Goal: Check status: Check status

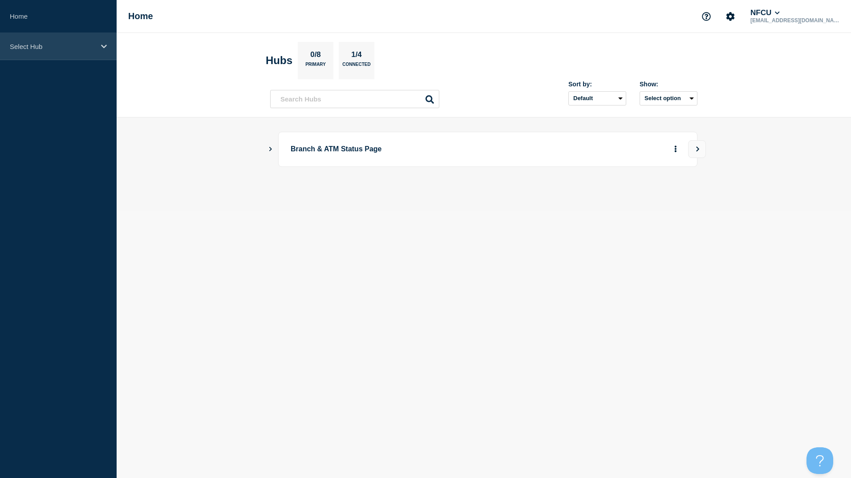
click at [95, 52] on div "Select Hub" at bounding box center [58, 46] width 117 height 27
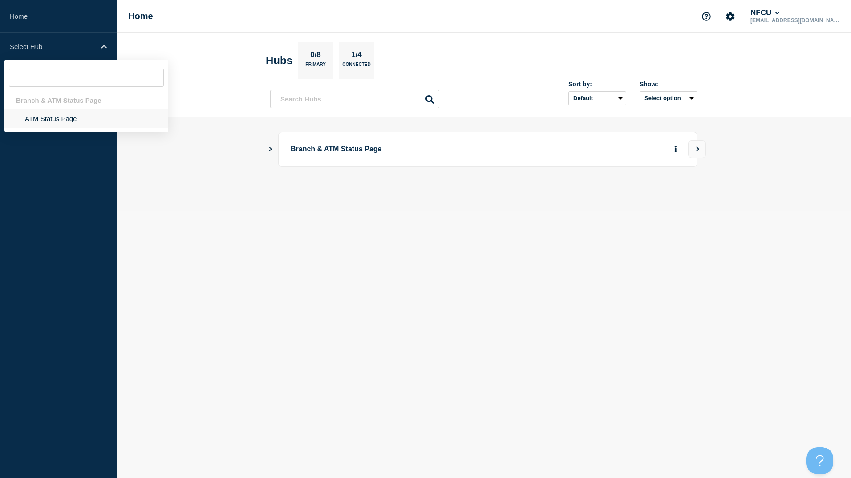
click at [48, 121] on li "ATM Status Page" at bounding box center [86, 118] width 164 height 18
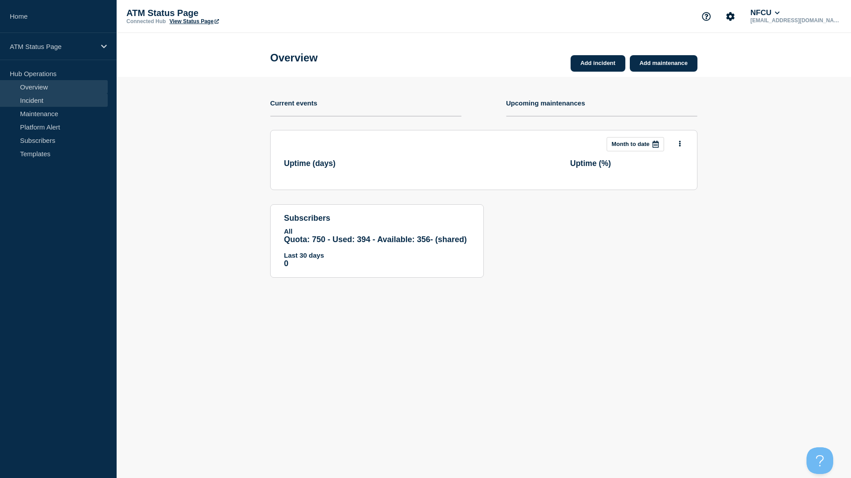
click at [26, 106] on link "Incident" at bounding box center [54, 99] width 108 height 13
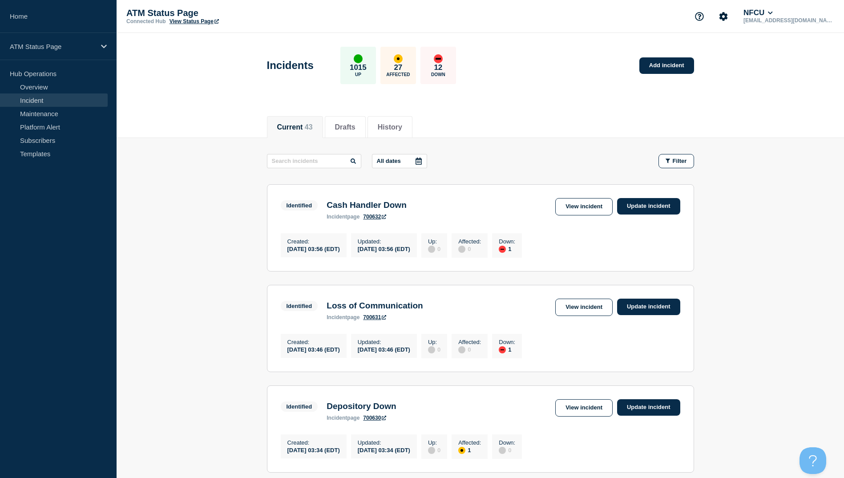
click at [420, 162] on icon at bounding box center [418, 160] width 6 height 7
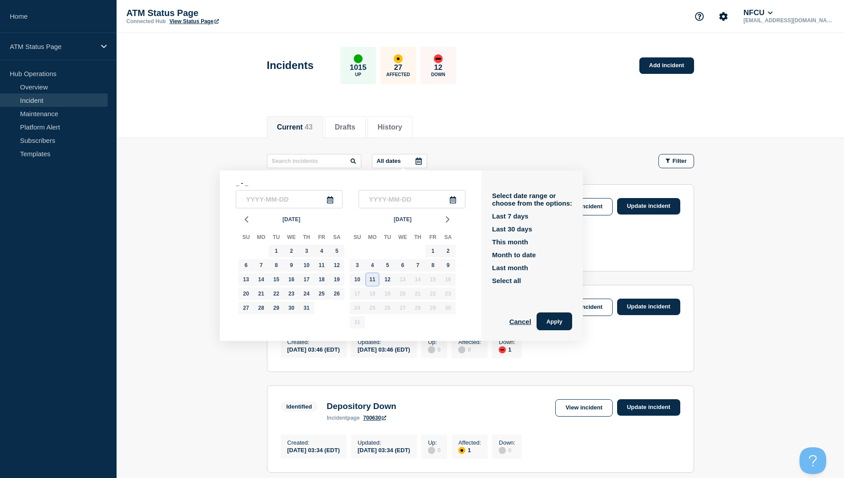
click at [376, 281] on div "11" at bounding box center [372, 279] width 12 height 12
type input "2025-08-11"
click at [376, 281] on div "11" at bounding box center [372, 279] width 12 height 12
type input "2025-08-11"
click at [565, 327] on button "Apply" at bounding box center [554, 321] width 36 height 18
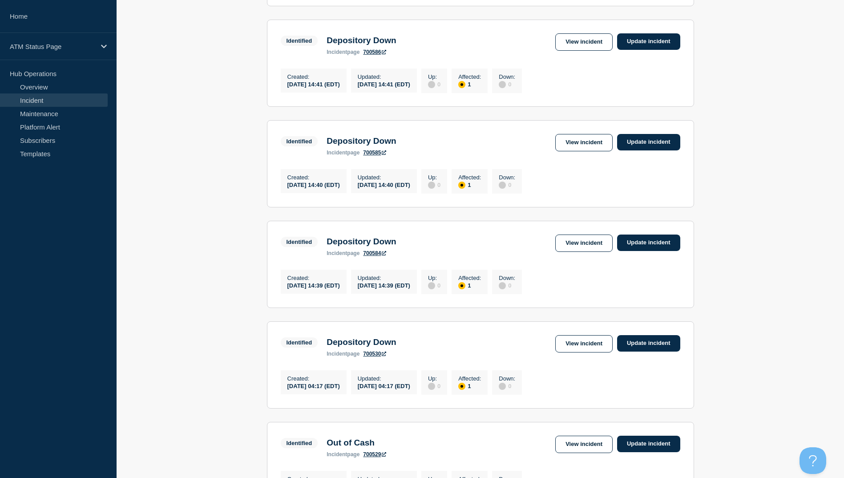
scroll to position [801, 0]
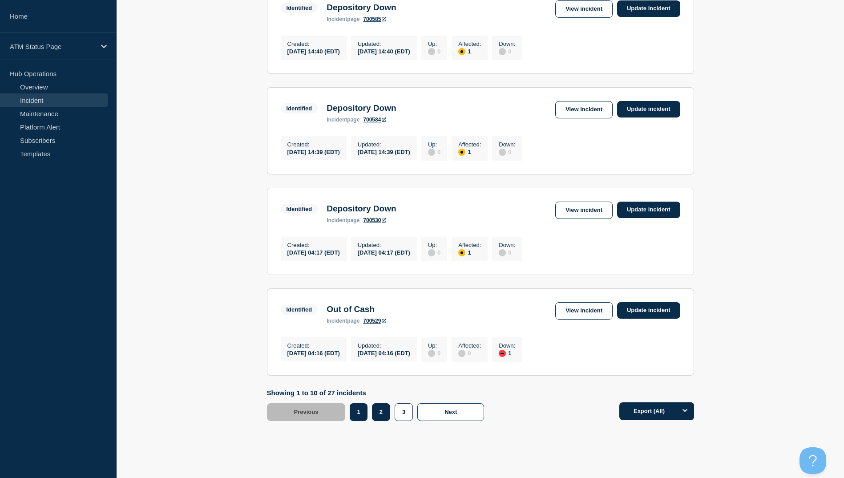
click at [379, 421] on button "2" at bounding box center [381, 412] width 18 height 18
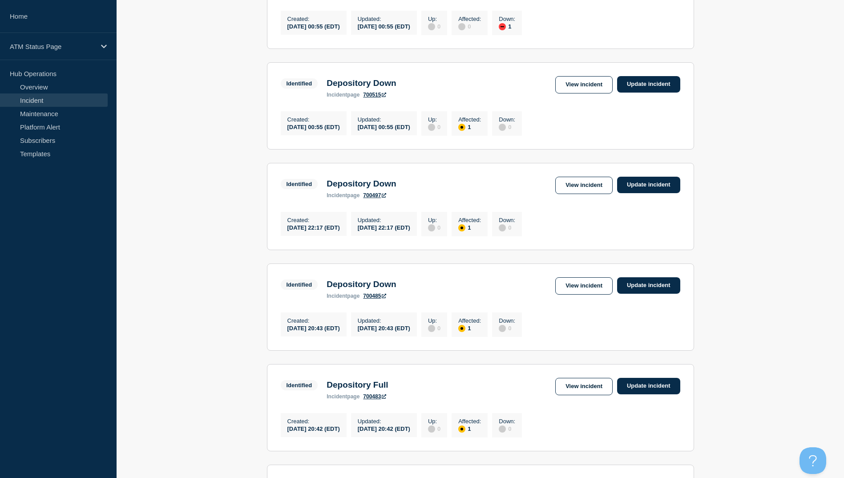
scroll to position [89, 0]
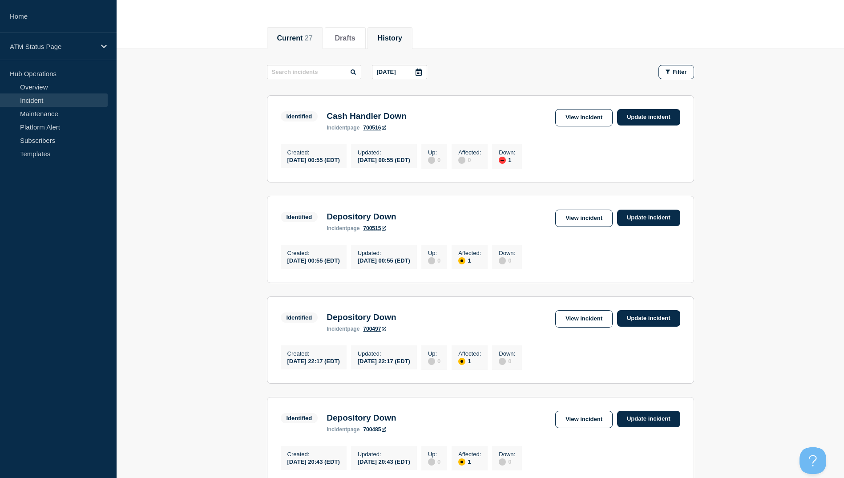
click at [397, 34] on button "History" at bounding box center [390, 38] width 24 height 8
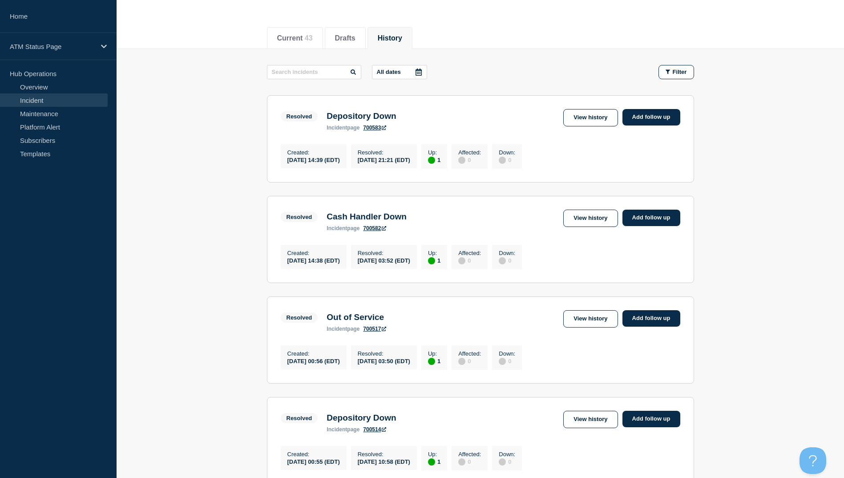
click at [422, 73] on icon at bounding box center [418, 72] width 7 height 7
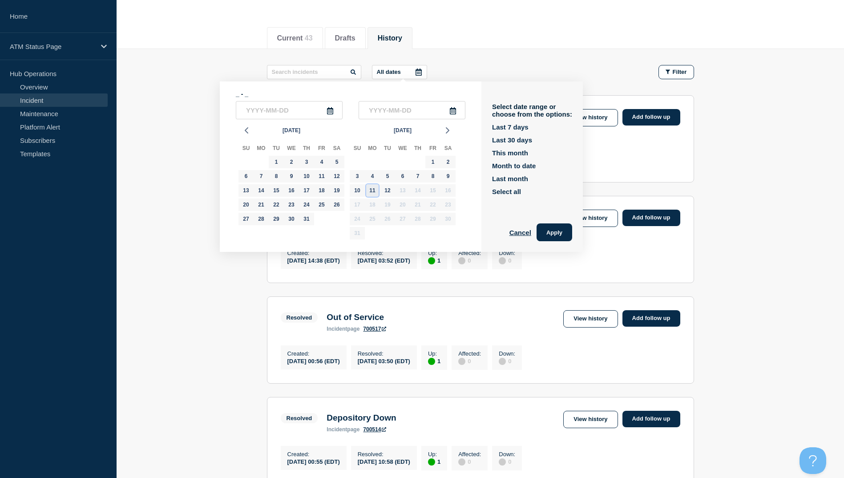
click at [371, 187] on div "11" at bounding box center [372, 190] width 12 height 12
type input "2025-08-11"
click at [371, 187] on div "11" at bounding box center [372, 190] width 12 height 12
type input "2025-08-11"
click at [572, 230] on button "Apply" at bounding box center [554, 232] width 36 height 18
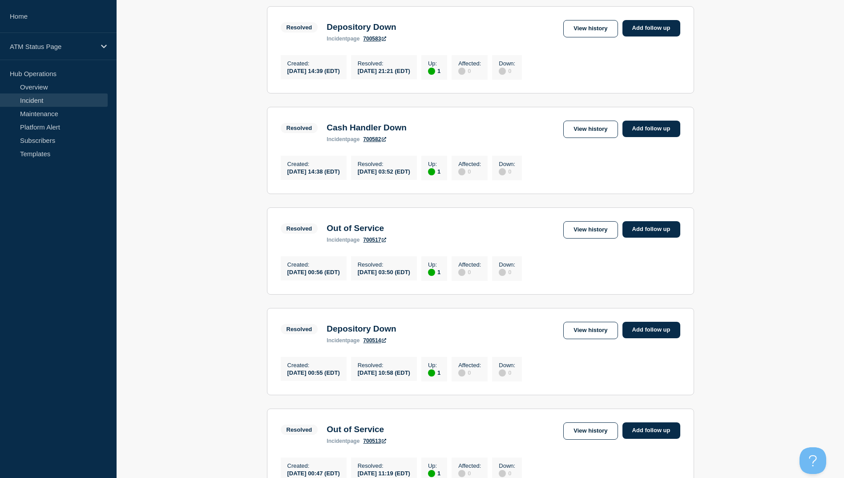
scroll to position [89, 0]
